Goal: Information Seeking & Learning: Check status

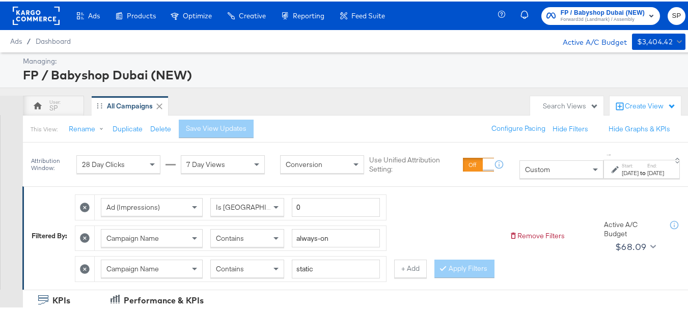
click at [622, 171] on div "[DATE]" at bounding box center [630, 171] width 17 height 8
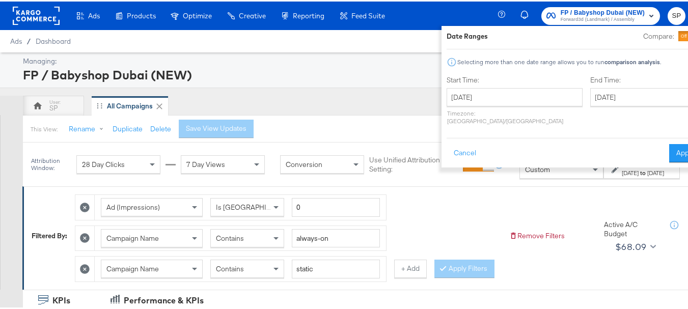
click at [485, 214] on div "Ad (Impressions) Is Greater Than 0 Campaign Name Contains always-on Campaign Na…" at bounding box center [288, 234] width 426 height 93
click at [82, 241] on icon at bounding box center [85, 237] width 10 height 10
type input "static"
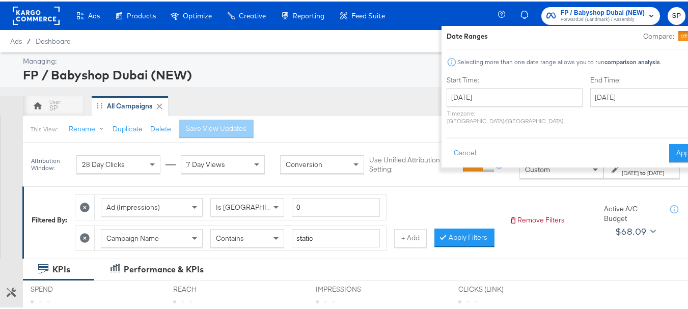
click at [84, 238] on icon at bounding box center [85, 237] width 10 height 10
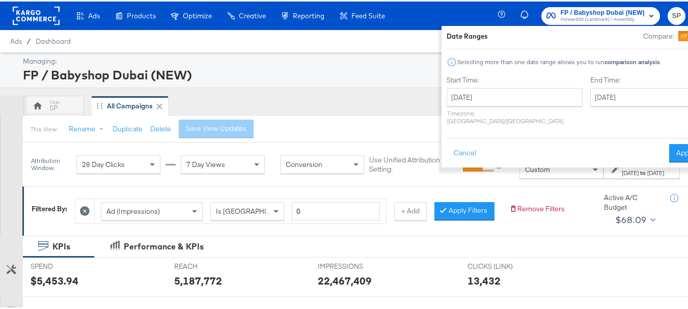
click at [85, 205] on icon at bounding box center [85, 210] width 10 height 10
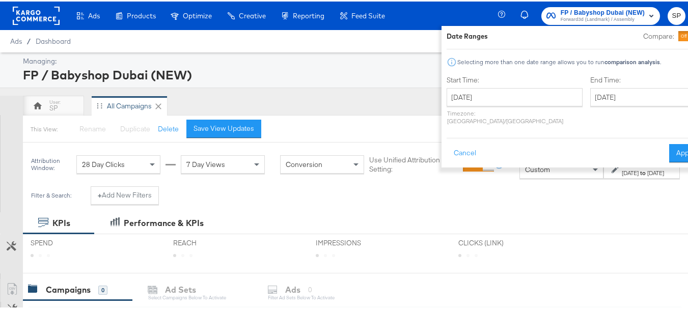
click at [433, 191] on div "Filter & Search: + Add New Filters" at bounding box center [347, 198] width 695 height 26
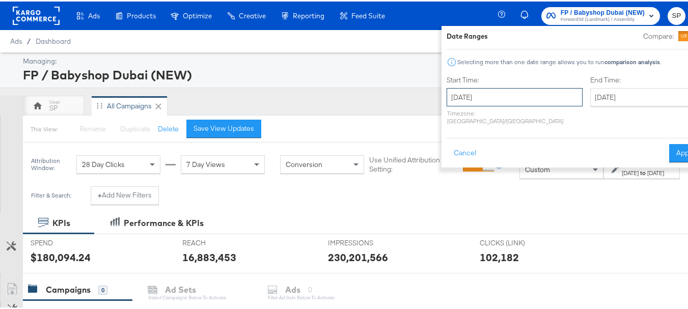
click at [499, 94] on input "[DATE]" at bounding box center [514, 96] width 136 height 18
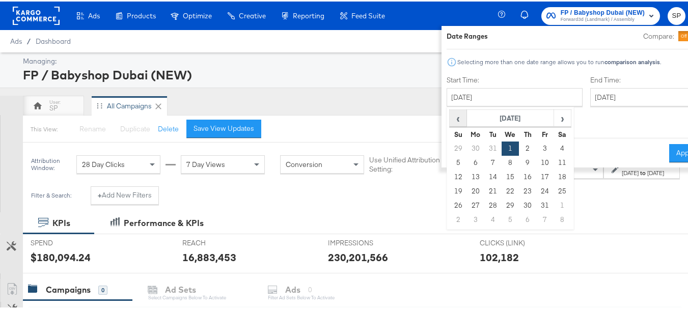
click at [450, 117] on span "‹" at bounding box center [458, 116] width 16 height 15
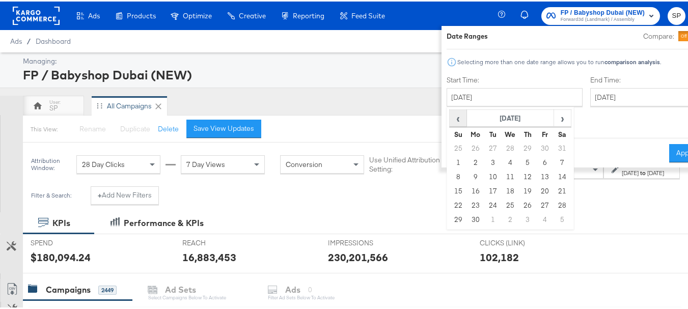
click at [450, 117] on span "‹" at bounding box center [458, 116] width 16 height 15
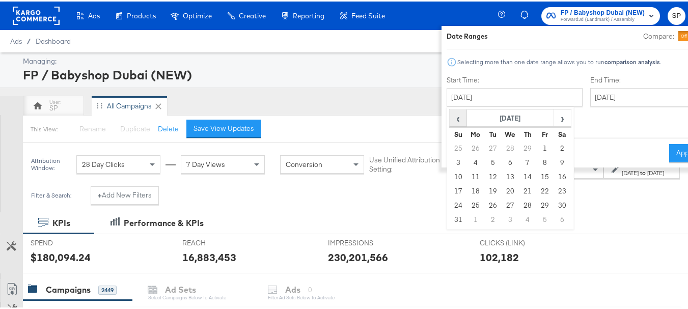
click at [450, 117] on span "‹" at bounding box center [458, 116] width 16 height 15
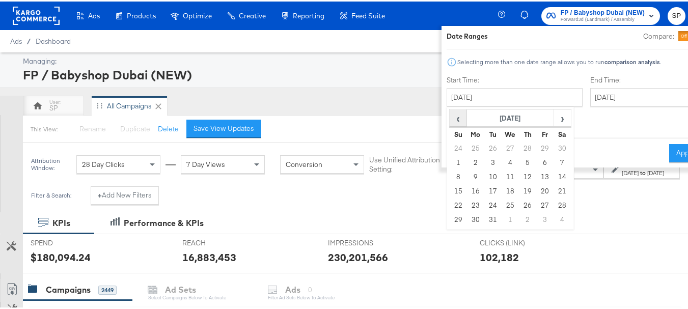
click at [450, 117] on span "‹" at bounding box center [458, 116] width 16 height 15
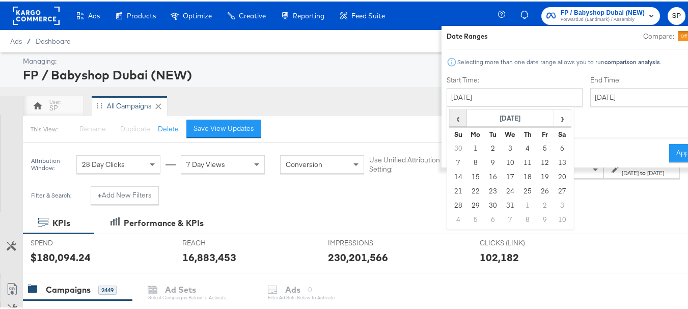
click at [450, 117] on span "‹" at bounding box center [458, 116] width 16 height 15
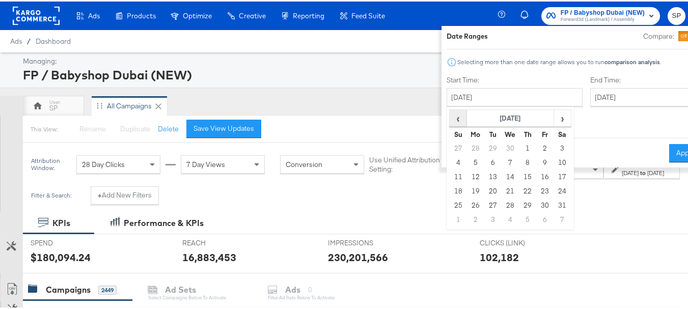
click at [450, 117] on span "‹" at bounding box center [458, 116] width 16 height 15
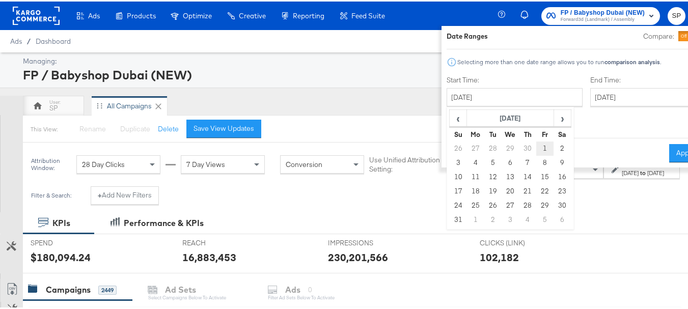
click at [537, 147] on td "1" at bounding box center [545, 147] width 17 height 14
type input "[DATE]"
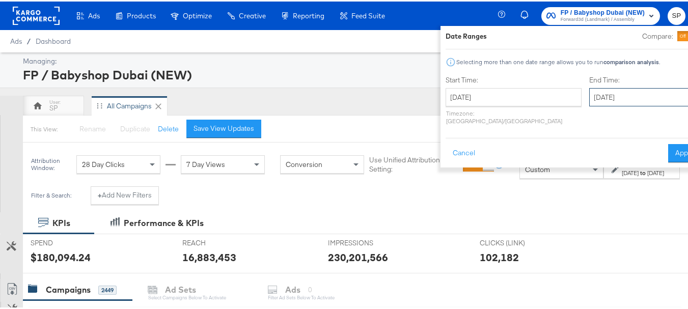
click at [589, 96] on input "[DATE]" at bounding box center [642, 96] width 107 height 18
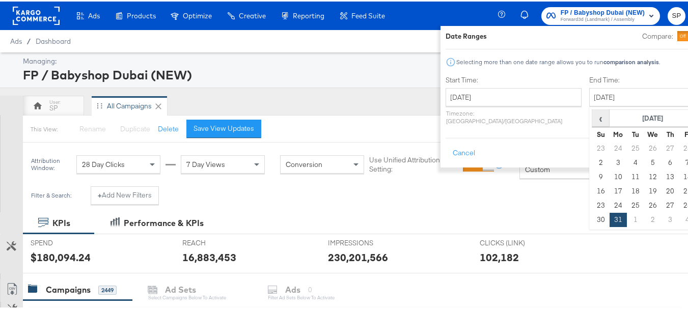
click at [593, 118] on span "‹" at bounding box center [601, 116] width 16 height 15
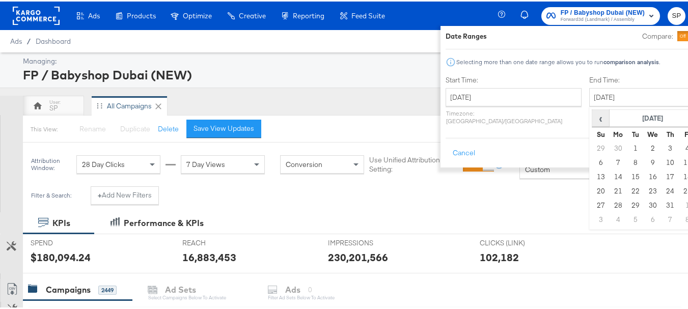
click at [593, 118] on span "‹" at bounding box center [601, 116] width 16 height 15
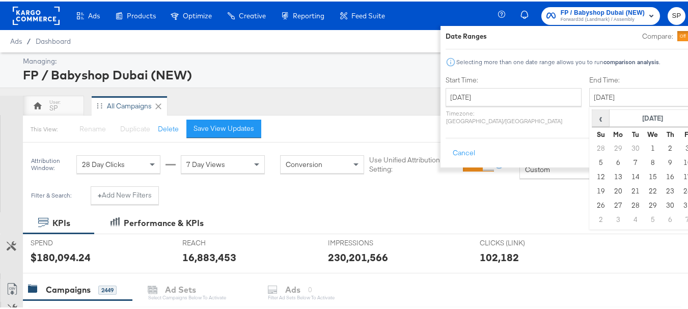
click at [593, 118] on span "‹" at bounding box center [601, 116] width 16 height 15
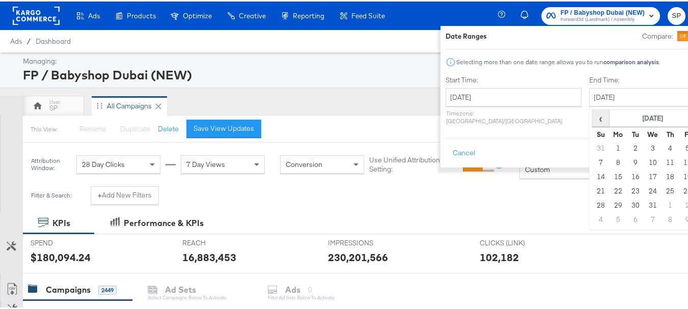
click at [593, 118] on span "‹" at bounding box center [601, 116] width 16 height 15
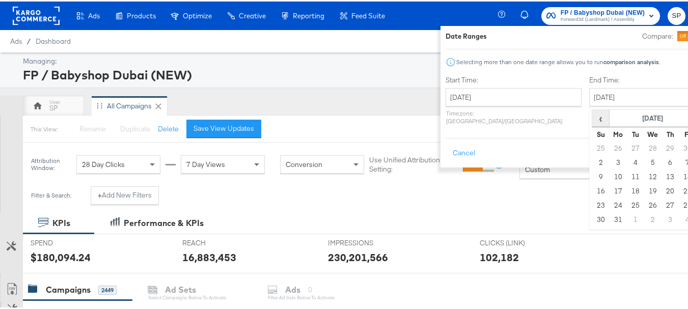
click at [593, 118] on span "‹" at bounding box center [601, 116] width 16 height 15
click at [679, 206] on td "30" at bounding box center [687, 204] width 17 height 14
type input "[DATE]"
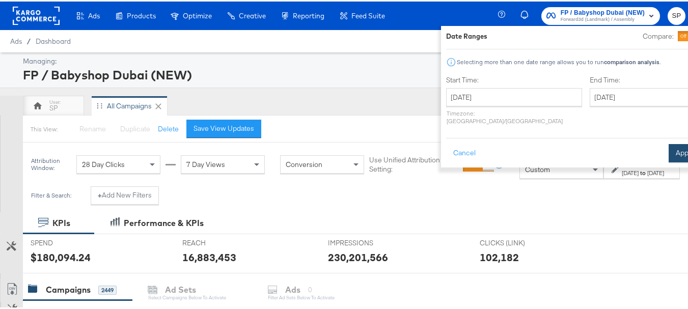
click at [668, 143] on button "Apply" at bounding box center [684, 152] width 32 height 18
